Goal: Information Seeking & Learning: Learn about a topic

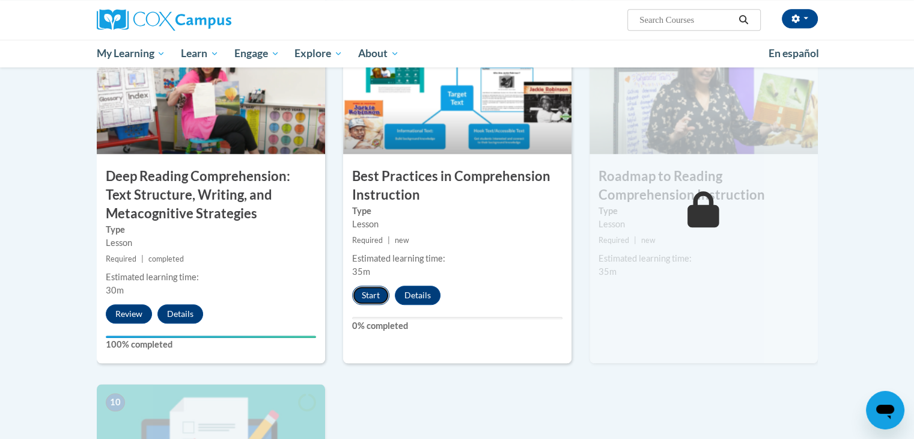
click at [365, 289] on button "Start" at bounding box center [370, 294] width 37 height 19
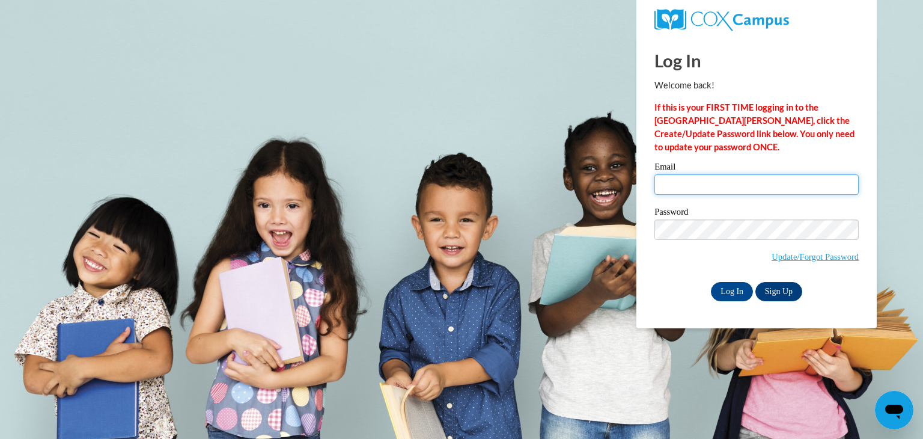
drag, startPoint x: 740, startPoint y: 186, endPoint x: 733, endPoint y: 192, distance: 9.0
click at [733, 192] on input "Email" at bounding box center [757, 184] width 204 height 20
type input "milesheard17@outlook.com"
click at [740, 281] on div "Email milesheard17@outlook.com Password Update/Forgot Password Log In Sign Up OR" at bounding box center [757, 231] width 204 height 138
click at [742, 285] on input "Log In" at bounding box center [732, 291] width 42 height 19
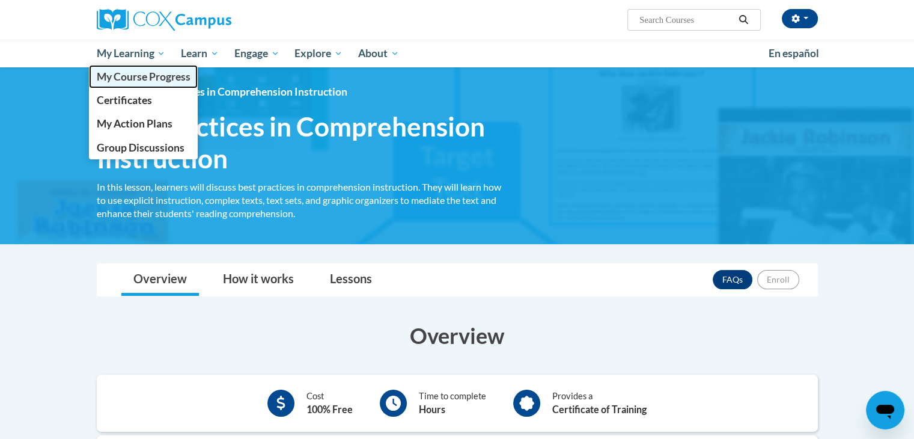
click at [154, 84] on link "My Course Progress" at bounding box center [143, 76] width 109 height 23
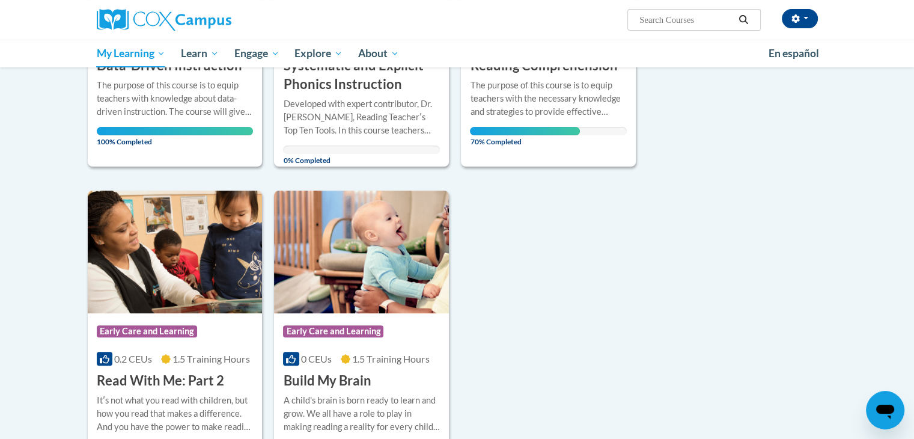
scroll to position [240, 0]
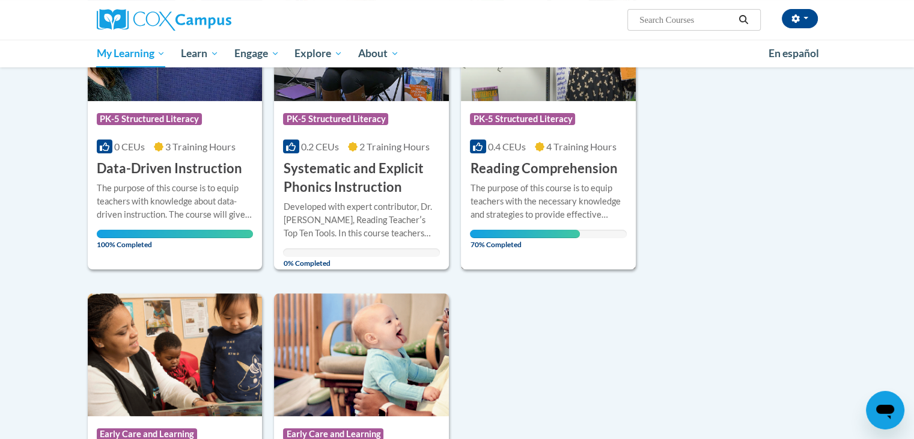
click at [529, 168] on h3 "Reading Comprehension" at bounding box center [543, 168] width 147 height 19
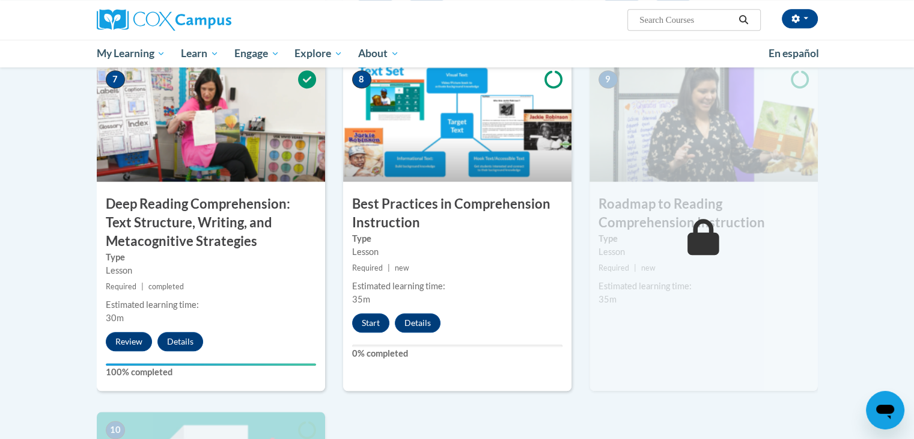
scroll to position [1022, 0]
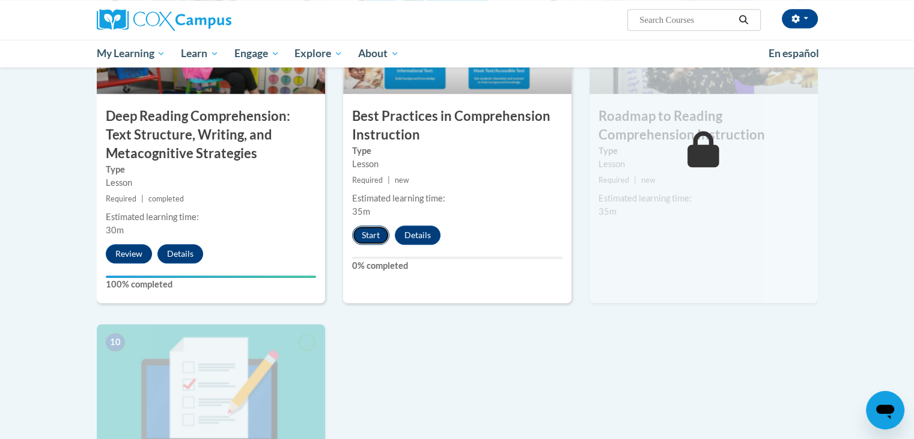
click at [373, 235] on button "Start" at bounding box center [370, 234] width 37 height 19
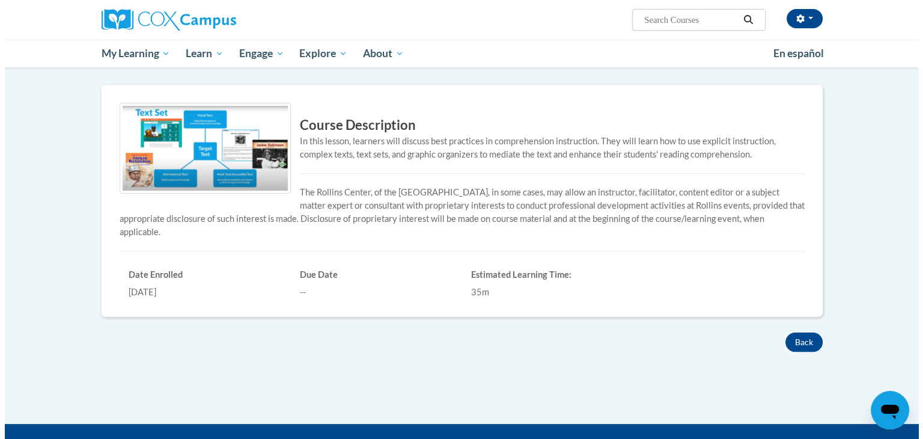
scroll to position [120, 0]
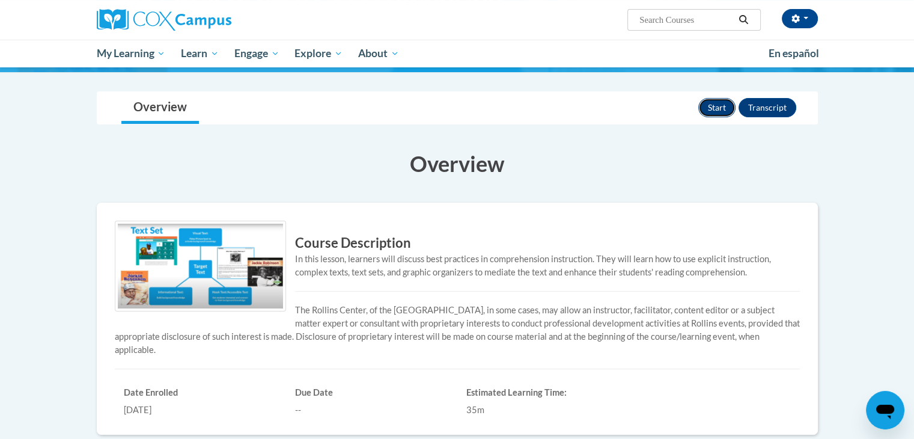
click at [714, 108] on button "Start" at bounding box center [716, 107] width 37 height 19
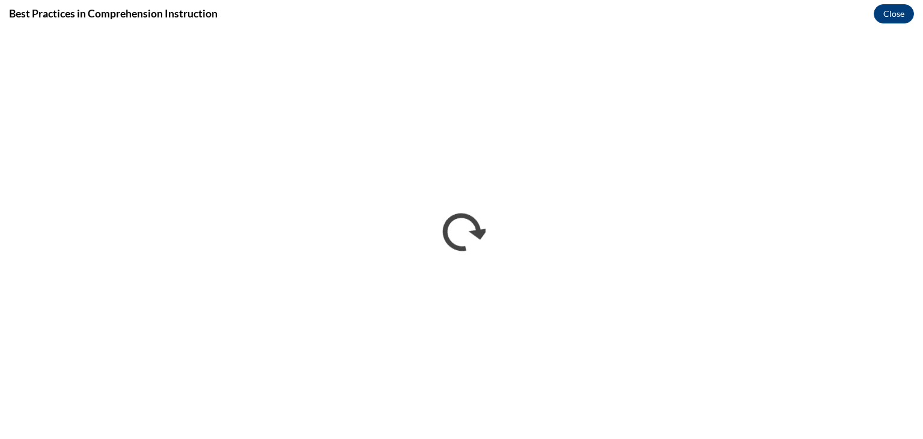
scroll to position [0, 0]
